Goal: Navigation & Orientation: Find specific page/section

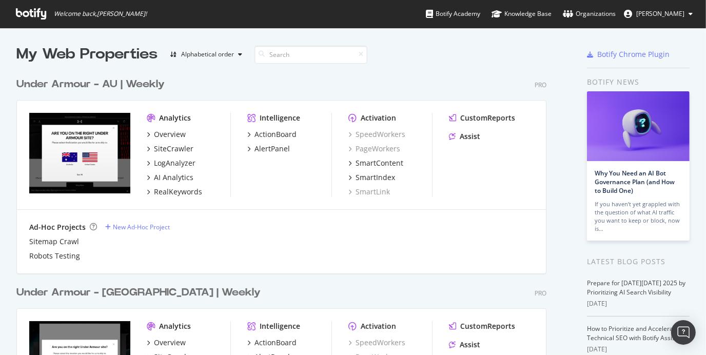
scroll to position [1973, 530]
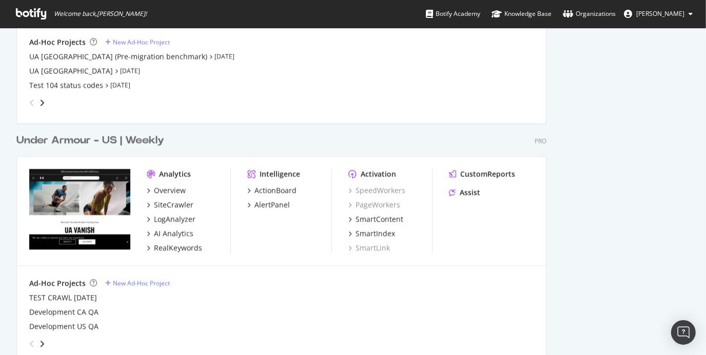
scroll to position [1501, 0]
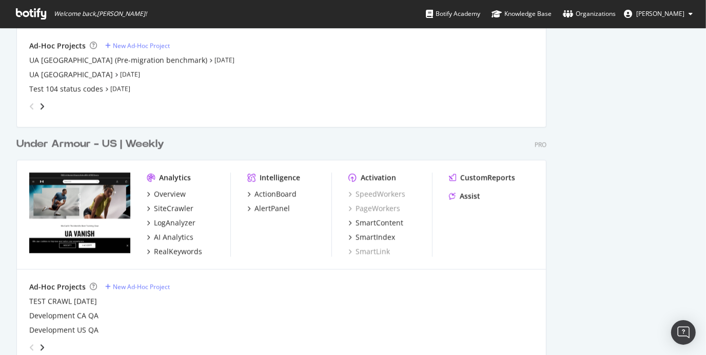
click at [148, 147] on div "Under Armour - US | Weekly" at bounding box center [90, 143] width 148 height 15
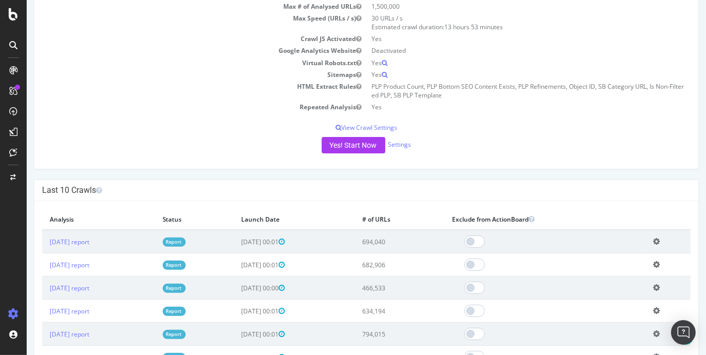
scroll to position [151, 0]
click at [83, 245] on td "[DATE] report" at bounding box center [98, 243] width 113 height 24
click at [81, 239] on link "[DATE] report" at bounding box center [68, 243] width 39 height 9
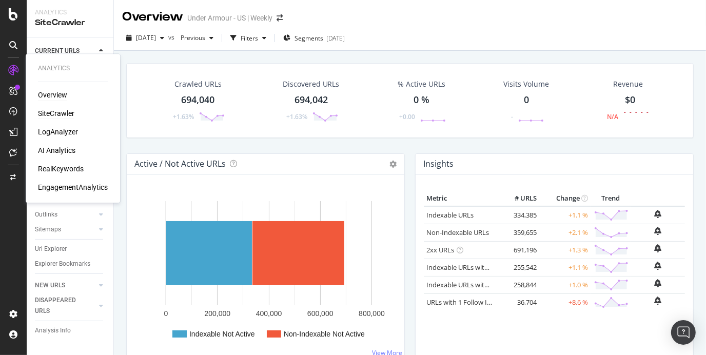
click at [59, 95] on div "Overview" at bounding box center [52, 95] width 29 height 10
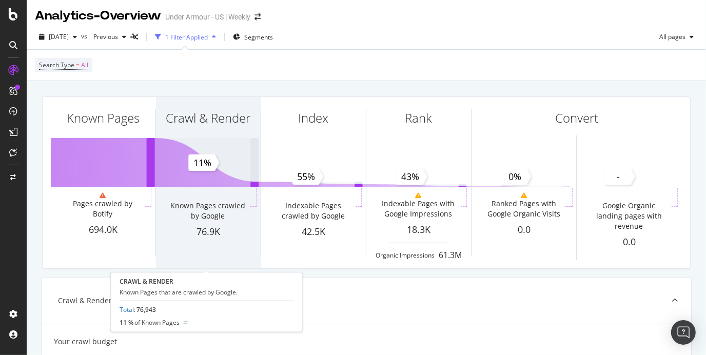
scroll to position [1, 0]
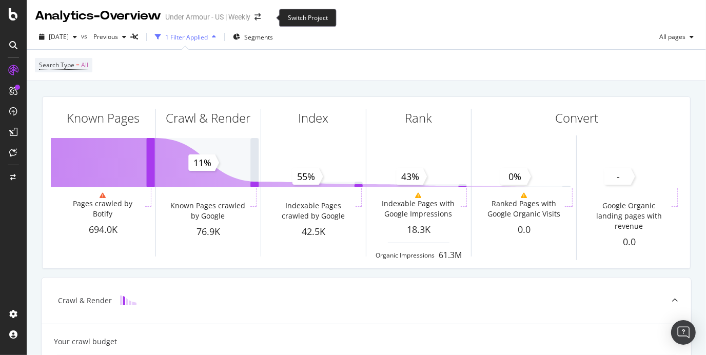
click at [261, 18] on span at bounding box center [257, 16] width 14 height 7
click at [261, 18] on icon "arrow-right-arrow-left" at bounding box center [257, 16] width 6 height 7
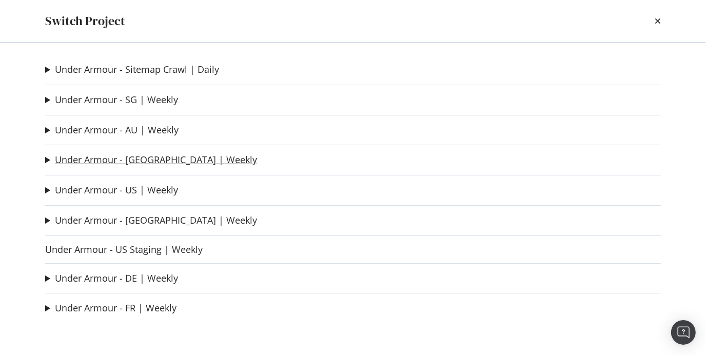
click at [166, 158] on link "Under Armour - [GEOGRAPHIC_DATA] | Weekly" at bounding box center [156, 159] width 202 height 11
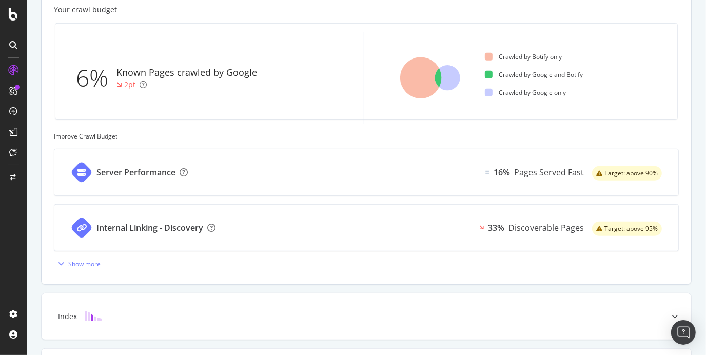
scroll to position [332, 0]
